Goal: Check status: Check status

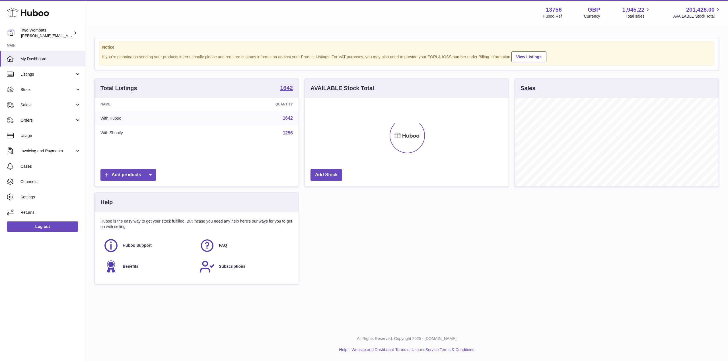
scroll to position [89, 204]
click at [80, 87] on link "Stock" at bounding box center [42, 89] width 85 height 15
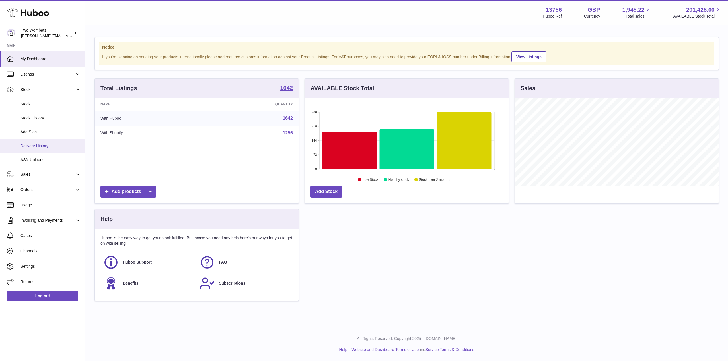
click at [52, 142] on link "Delivery History" at bounding box center [42, 146] width 85 height 14
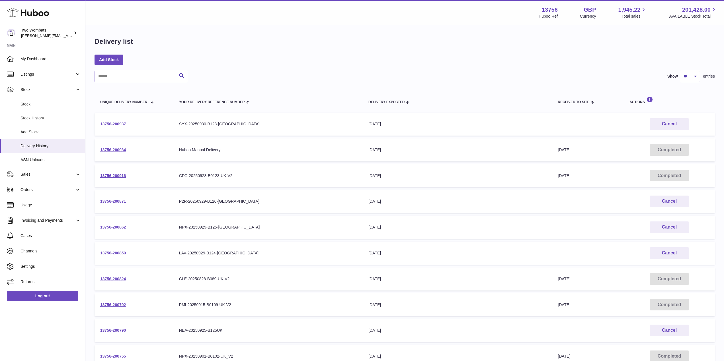
scroll to position [69, 0]
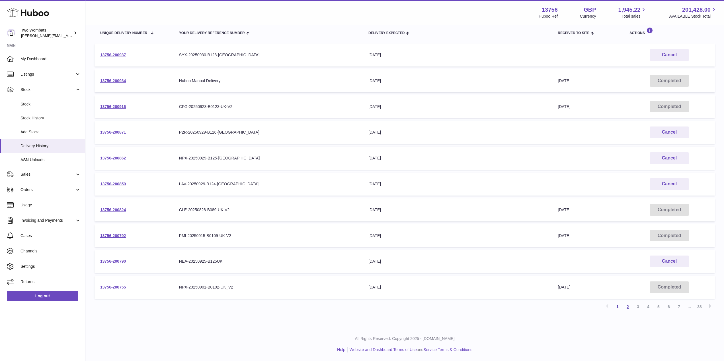
click at [629, 307] on link "2" at bounding box center [627, 307] width 10 height 10
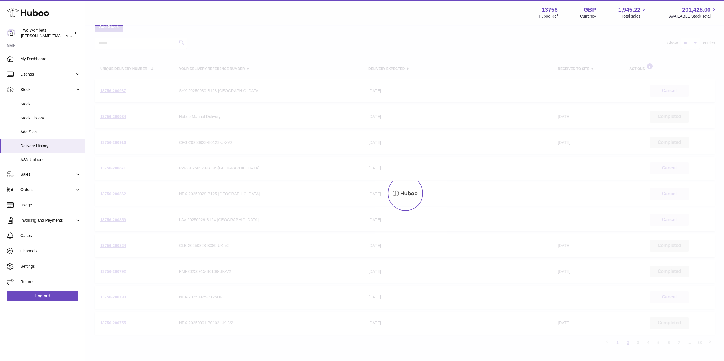
scroll to position [26, 0]
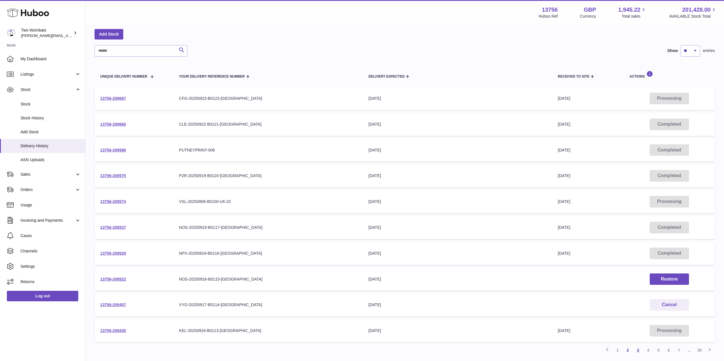
click at [637, 353] on link "3" at bounding box center [638, 351] width 10 height 10
